Goal: Task Accomplishment & Management: Complete application form

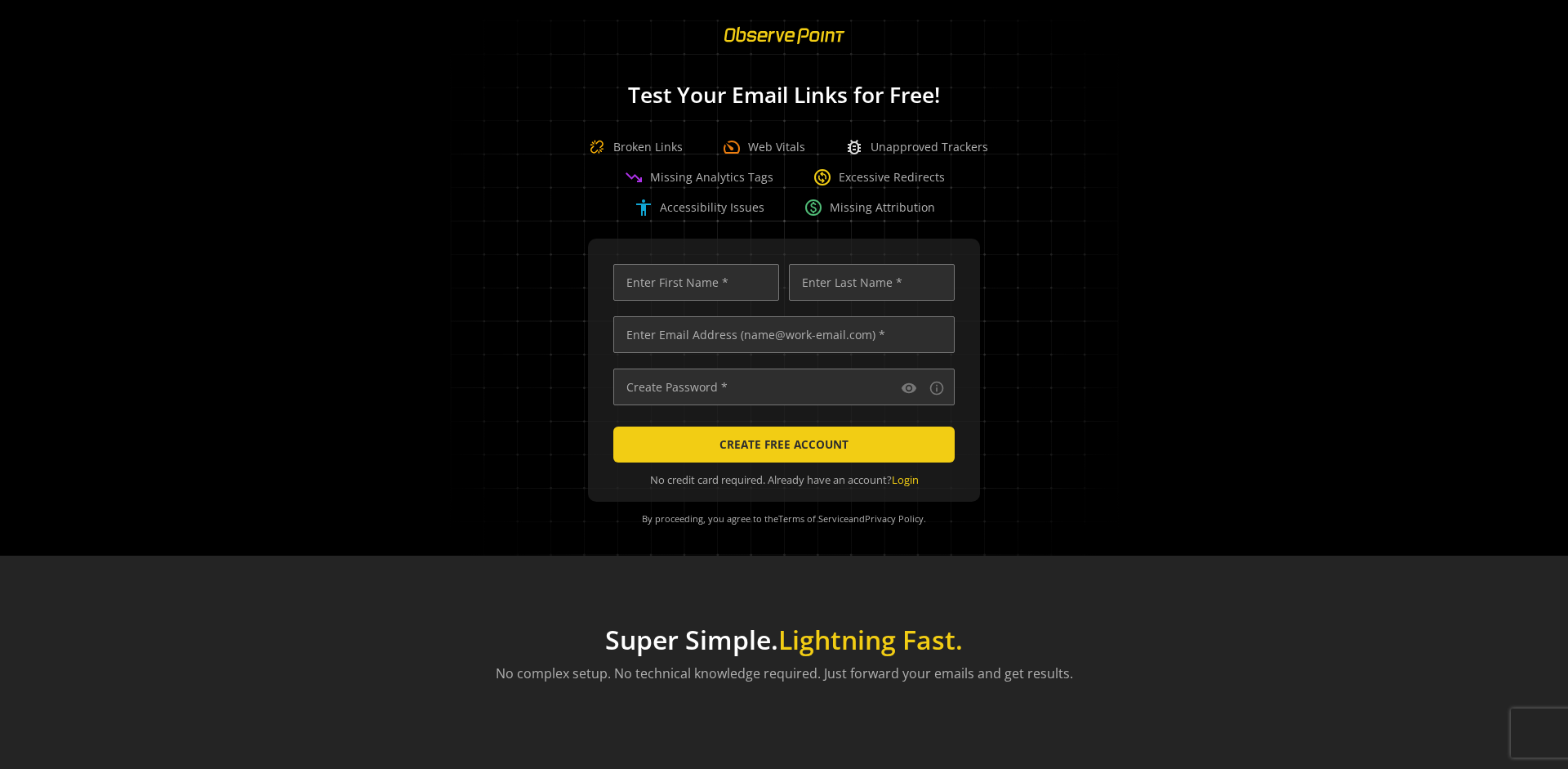
scroll to position [0, 5285]
click at [780, 334] on input "text" at bounding box center [784, 334] width 342 height 36
type input "[EMAIL_ADDRESS][DOMAIN_NAME]"
click at [691, 282] on input "text" at bounding box center [696, 281] width 166 height 36
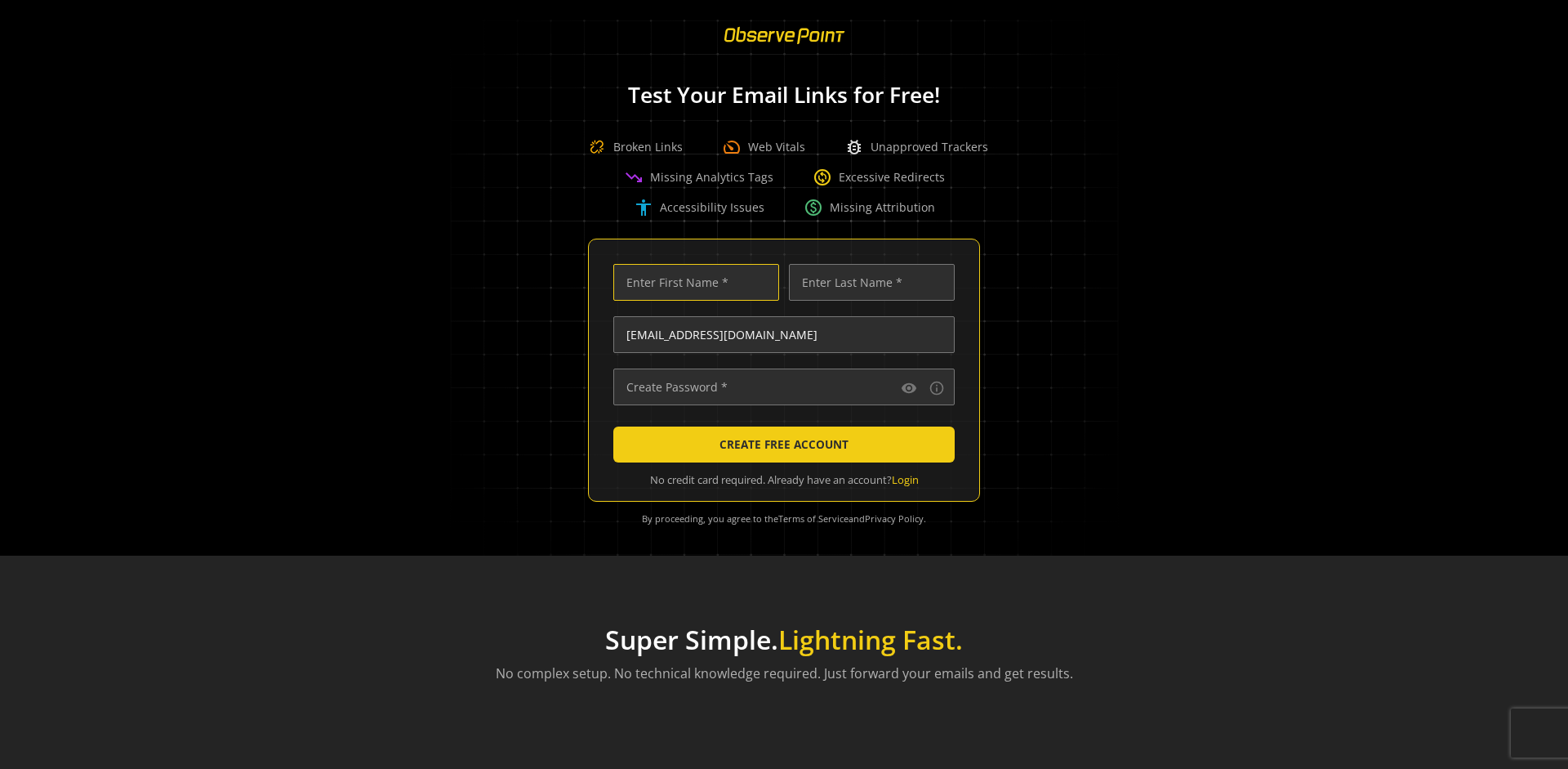
scroll to position [0, 0]
type input "Test"
click at [868, 282] on input "text" at bounding box center [872, 281] width 166 height 36
type input "Test"
click at [780, 386] on input "text" at bounding box center [784, 386] width 342 height 36
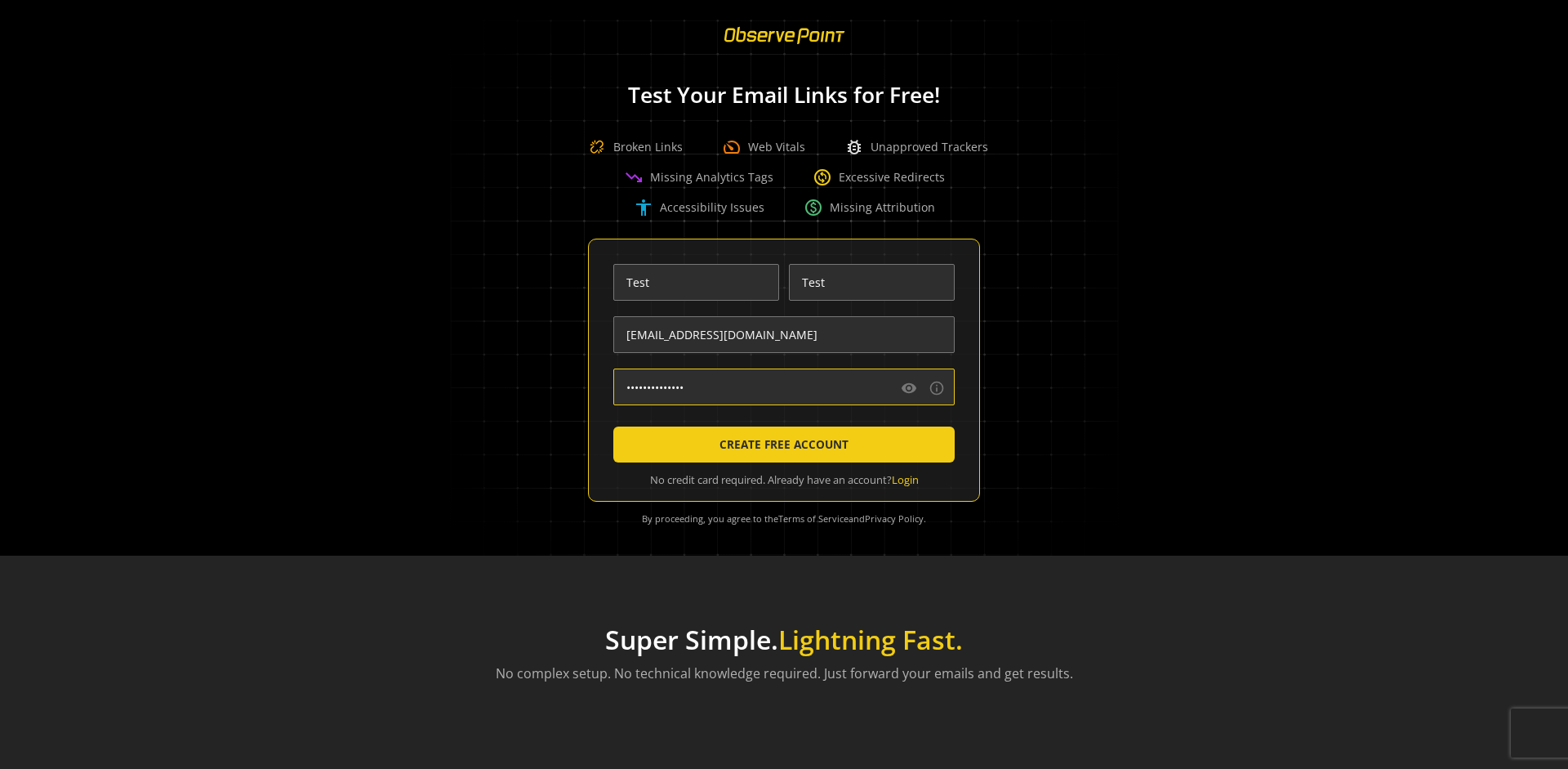
type input "••••••••••••••"
click at [780, 444] on span "CREATE FREE ACCOUNT" at bounding box center [784, 444] width 129 height 29
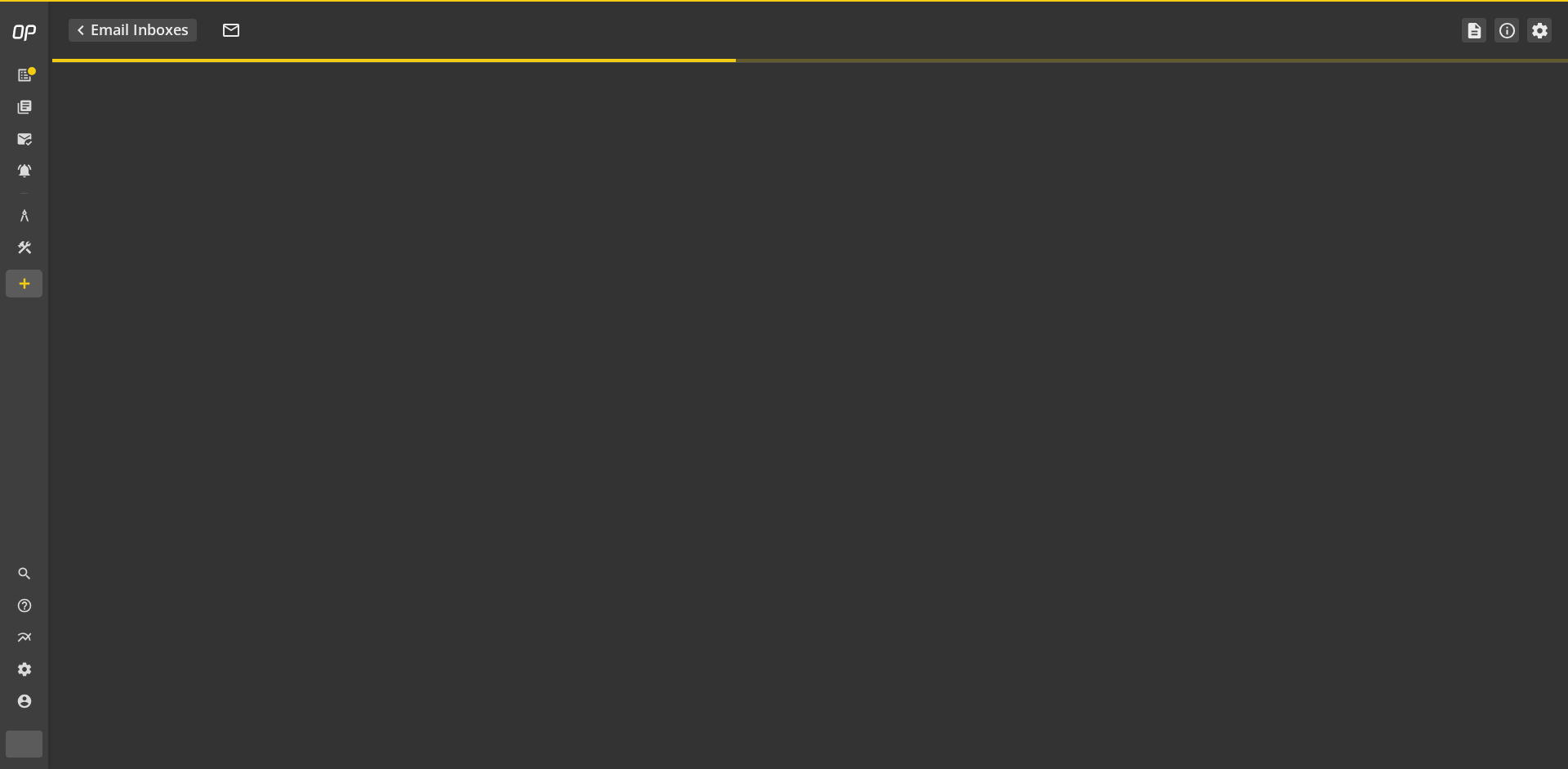
type textarea "Welcome to ObservePoint! This is your default email inbox for testing."
